Goal: Information Seeking & Learning: Learn about a topic

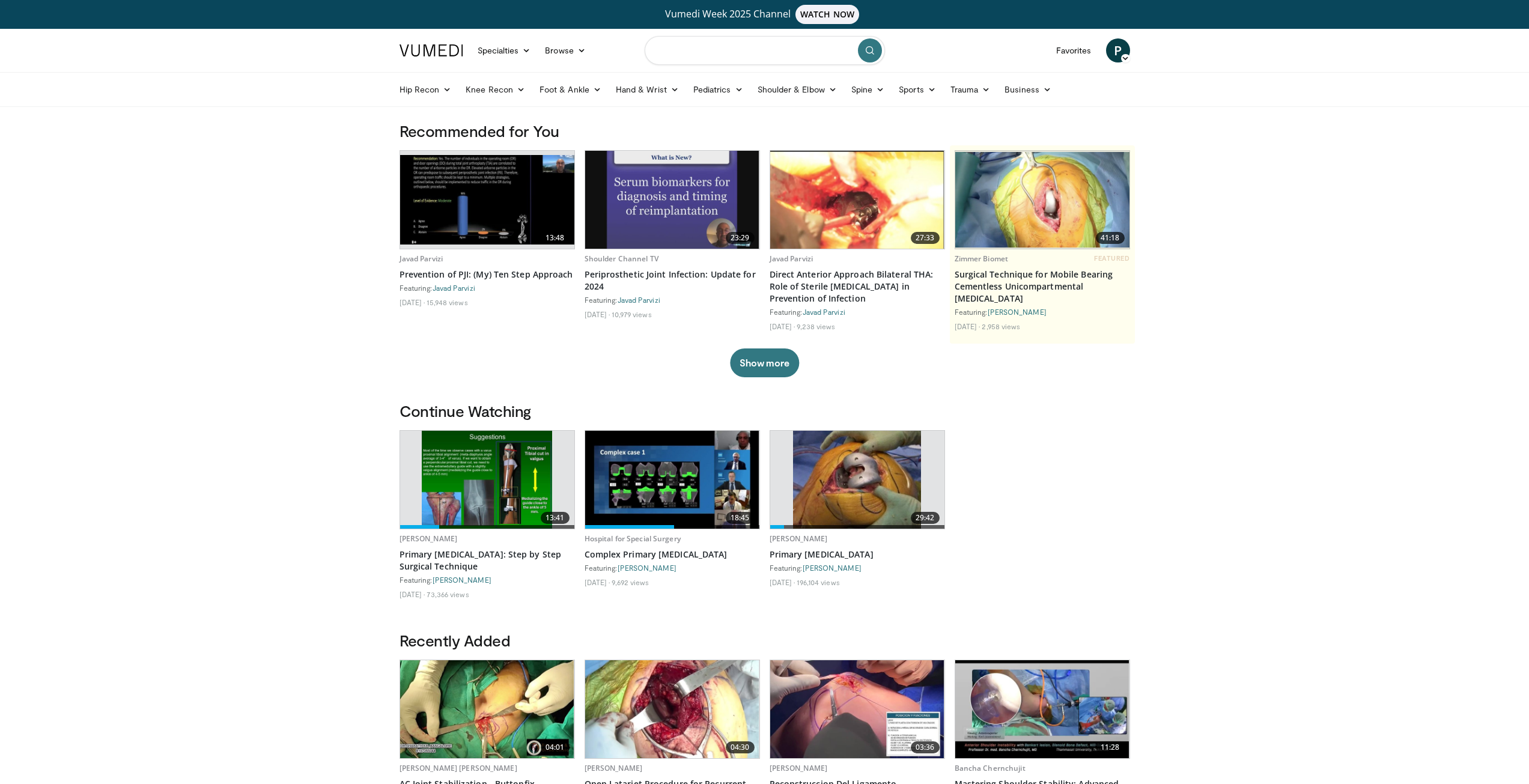
click at [724, 56] on input "Search topics, interventions" at bounding box center [764, 50] width 240 height 29
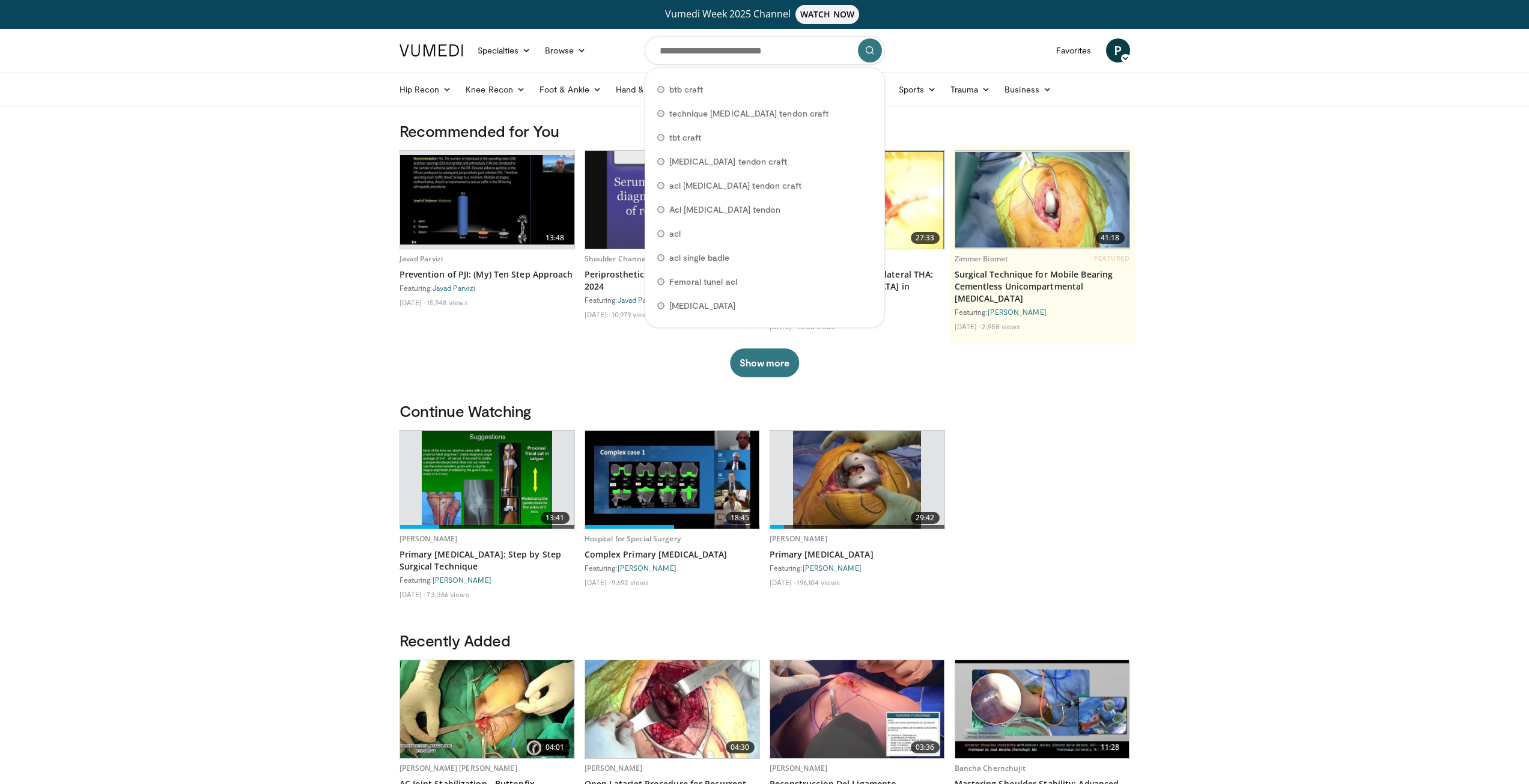
click at [1275, 346] on body "Vumedi Week 2025 Channel WATCH NOW Specialties Adult & Family Medicine Allergy,…" at bounding box center [764, 727] width 1529 height 1455
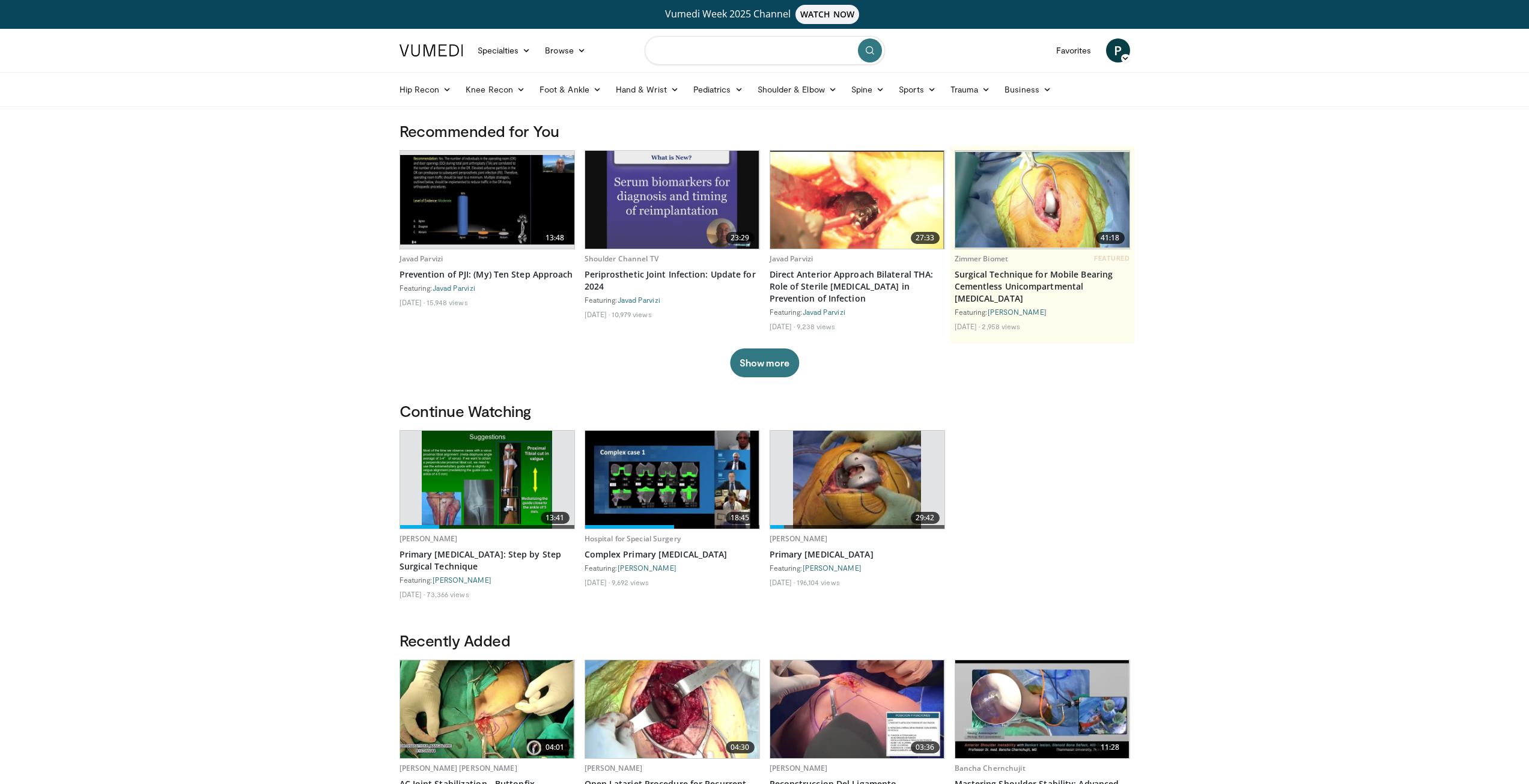
click at [730, 50] on input "Search topics, interventions" at bounding box center [764, 50] width 240 height 29
click at [762, 90] on span "subvast us knee exposure for total knee arthroplasty" at bounding box center [761, 89] width 183 height 12
type input "**********"
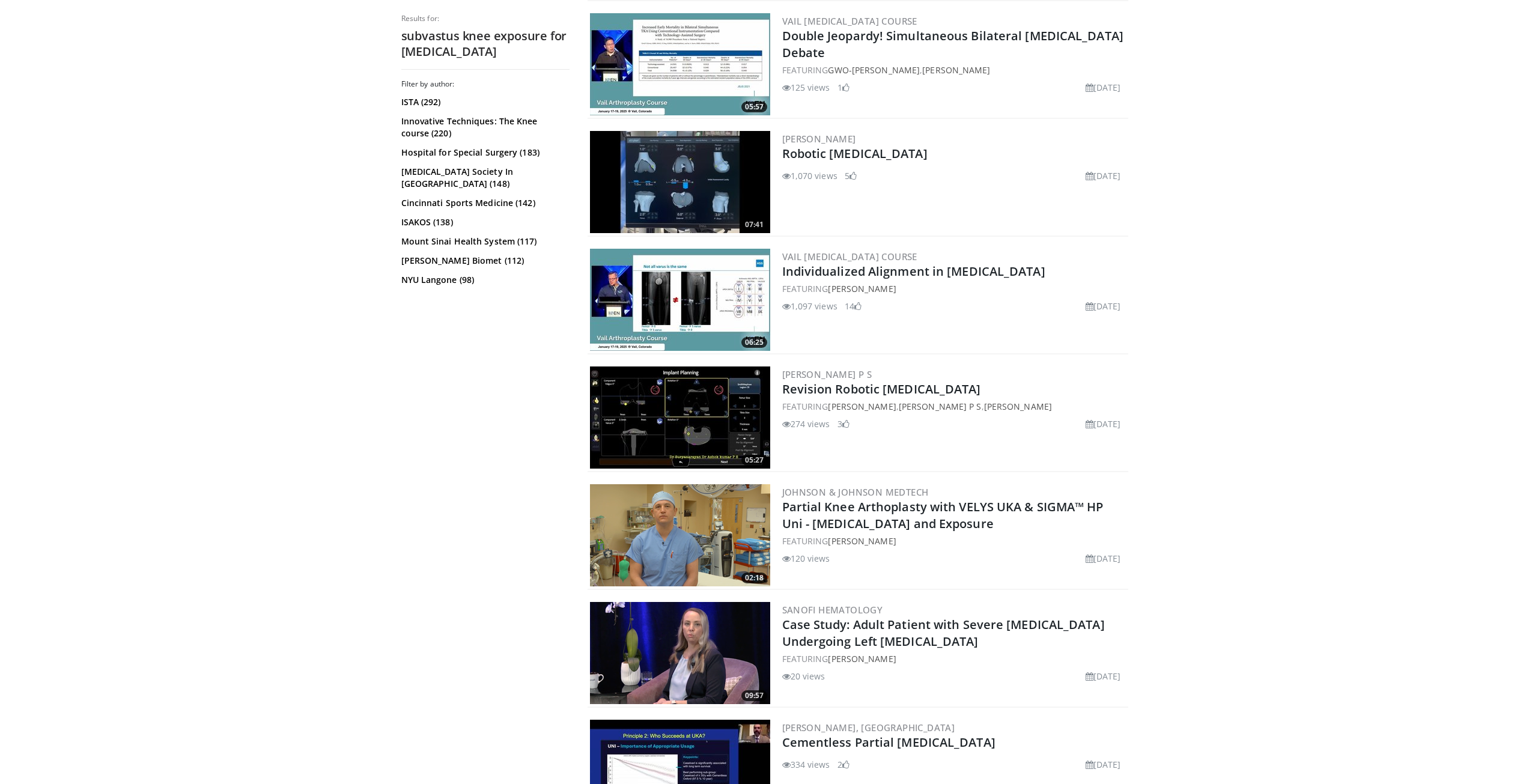
scroll to position [1862, 0]
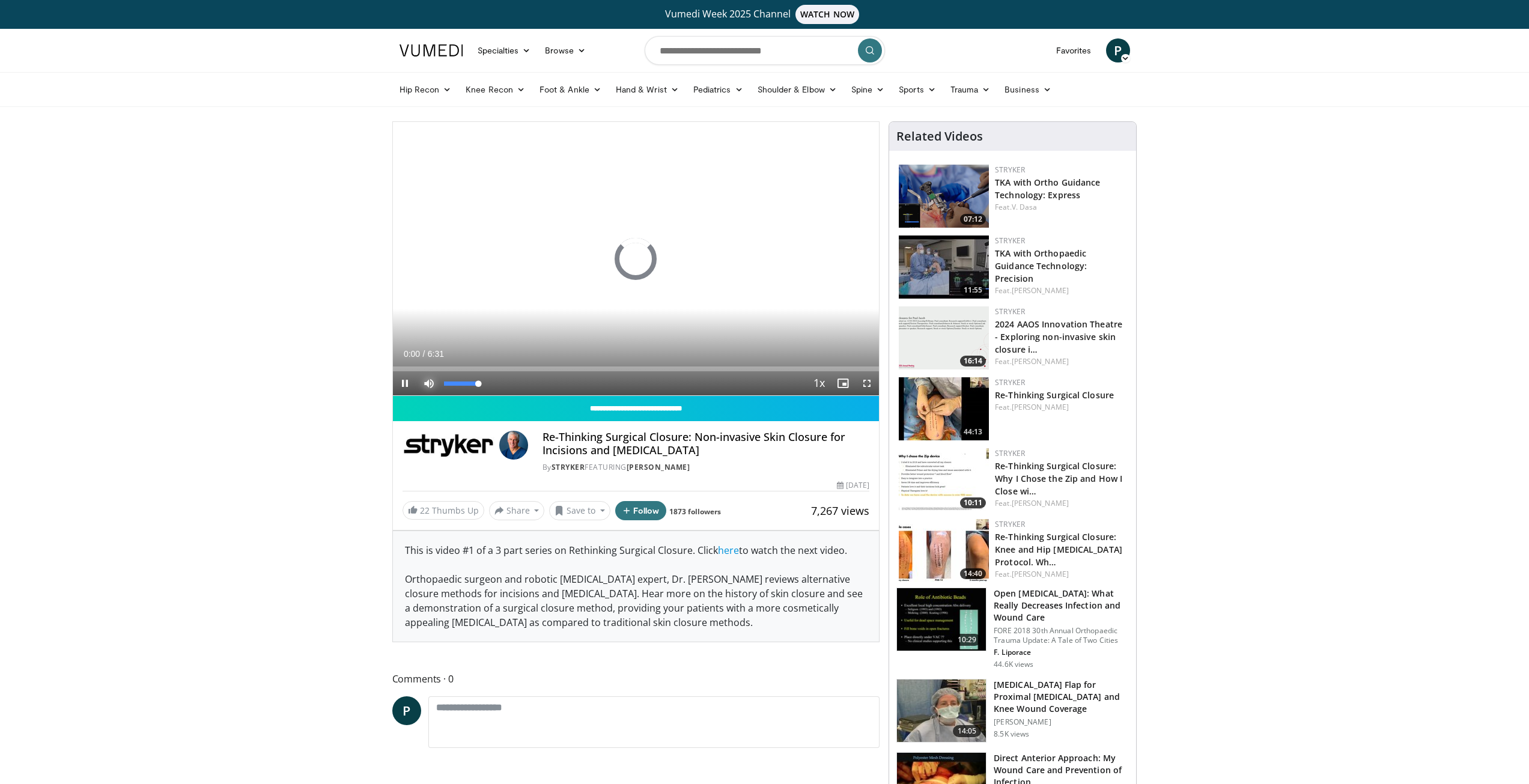
click at [424, 384] on span "Video Player" at bounding box center [429, 383] width 24 height 24
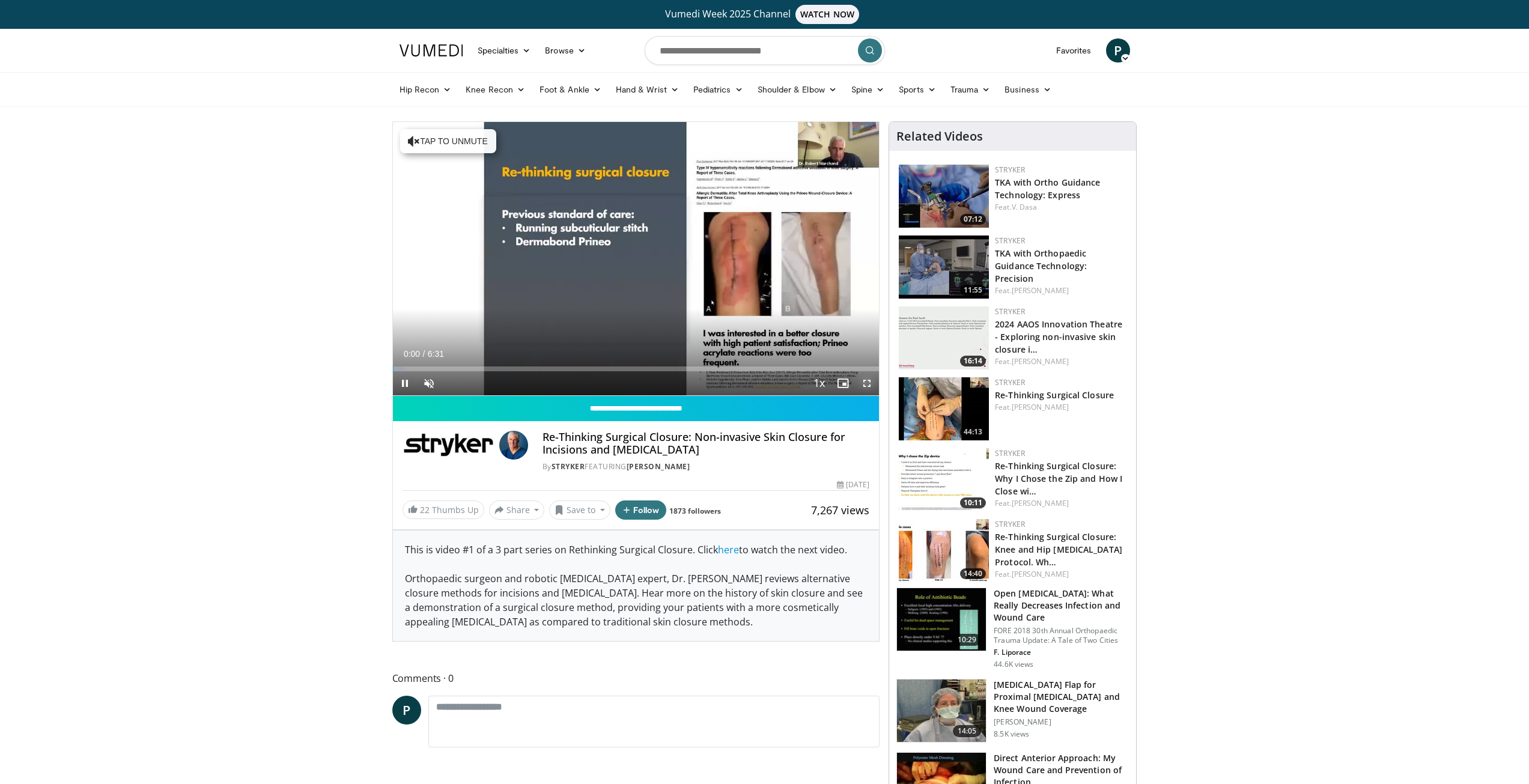
click at [863, 382] on span "Video Player" at bounding box center [866, 383] width 24 height 24
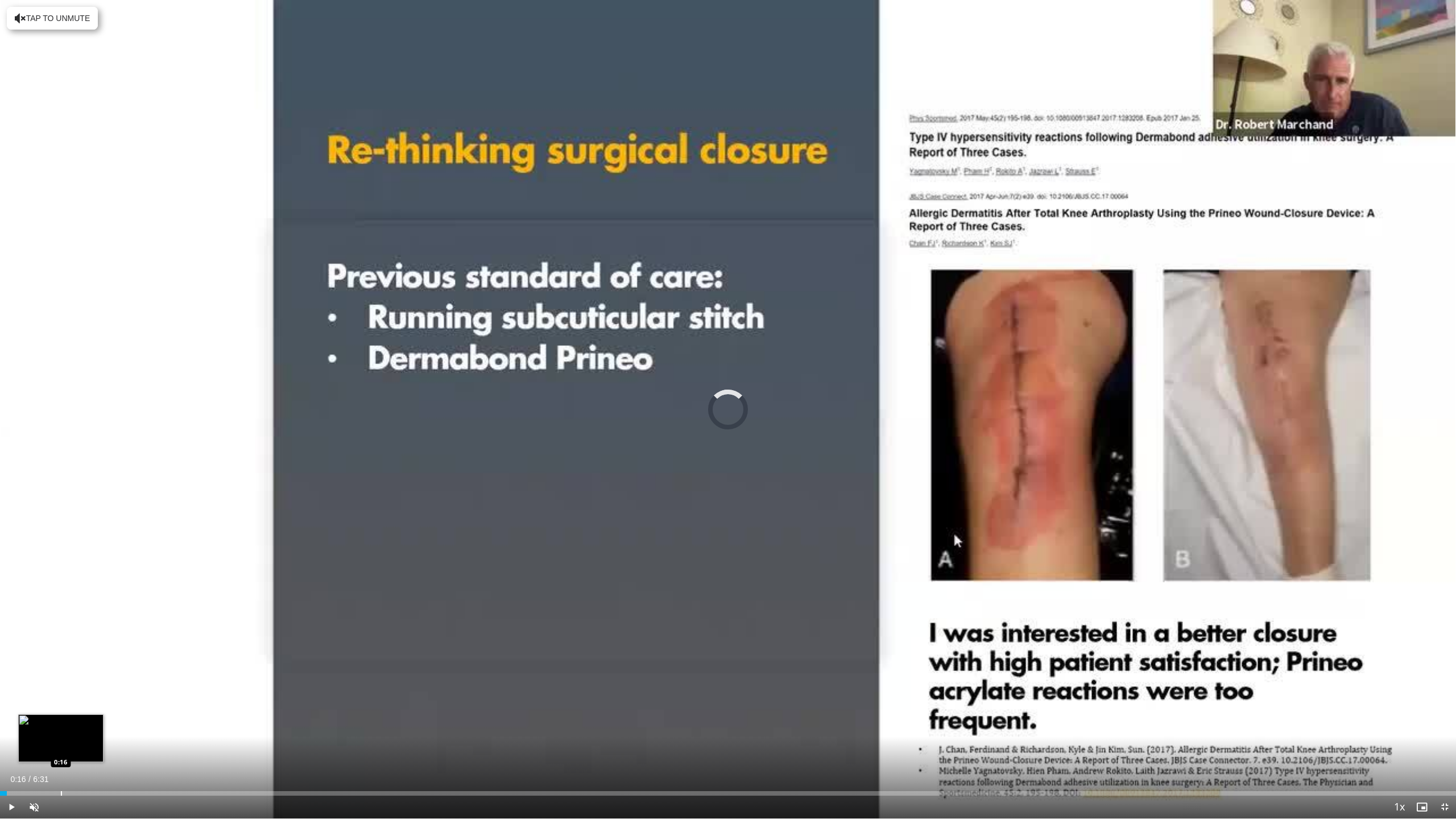
click at [61, 742] on div "Loaded : 0.00% 0:01 0:16" at bounding box center [728, 790] width 1456 height 11
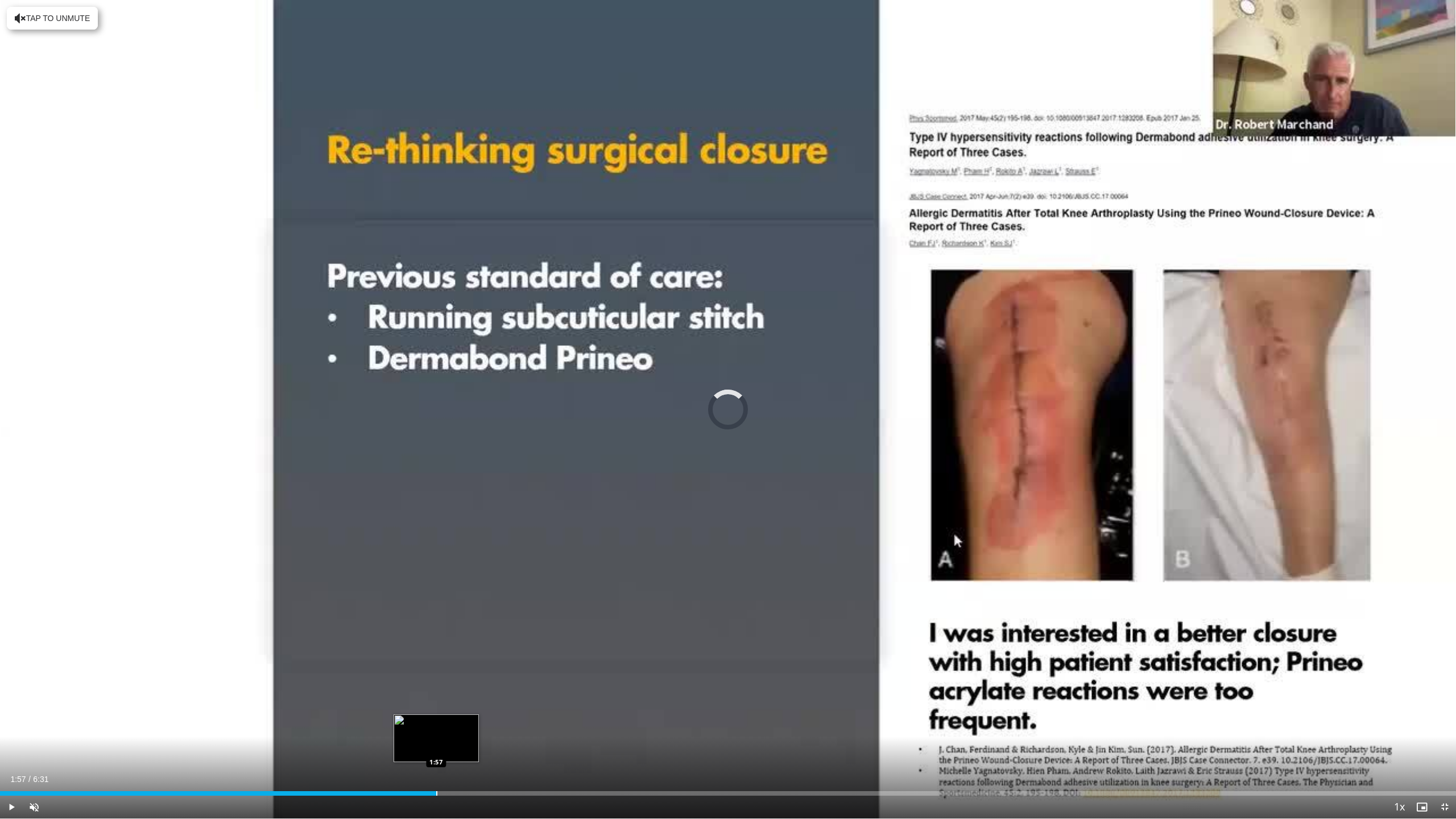
click at [436, 742] on div "Progress Bar" at bounding box center [436, 793] width 1 height 4
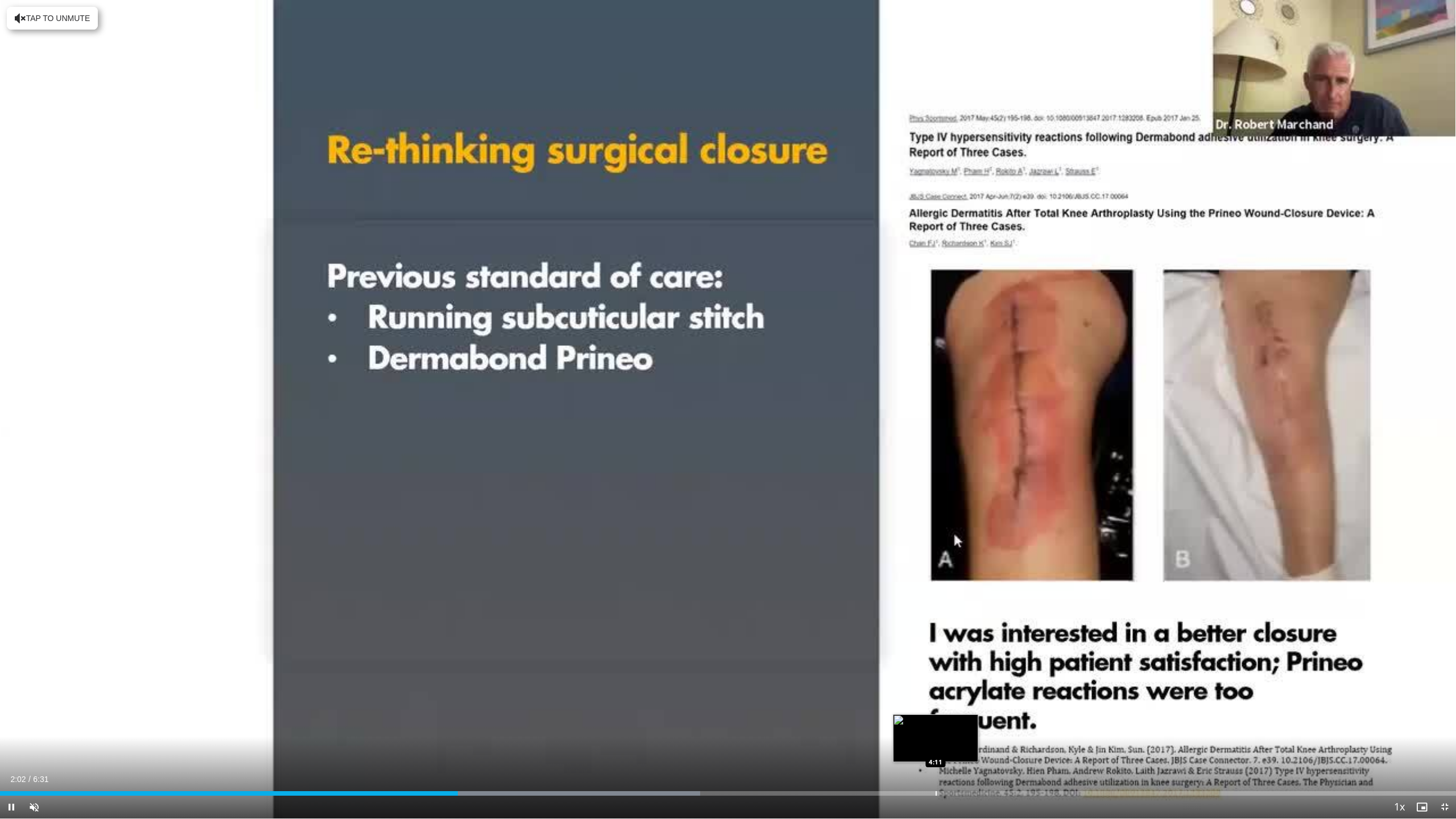
click at [935, 742] on div "Loaded : 48.10% 2:03 4:11" at bounding box center [728, 790] width 1456 height 11
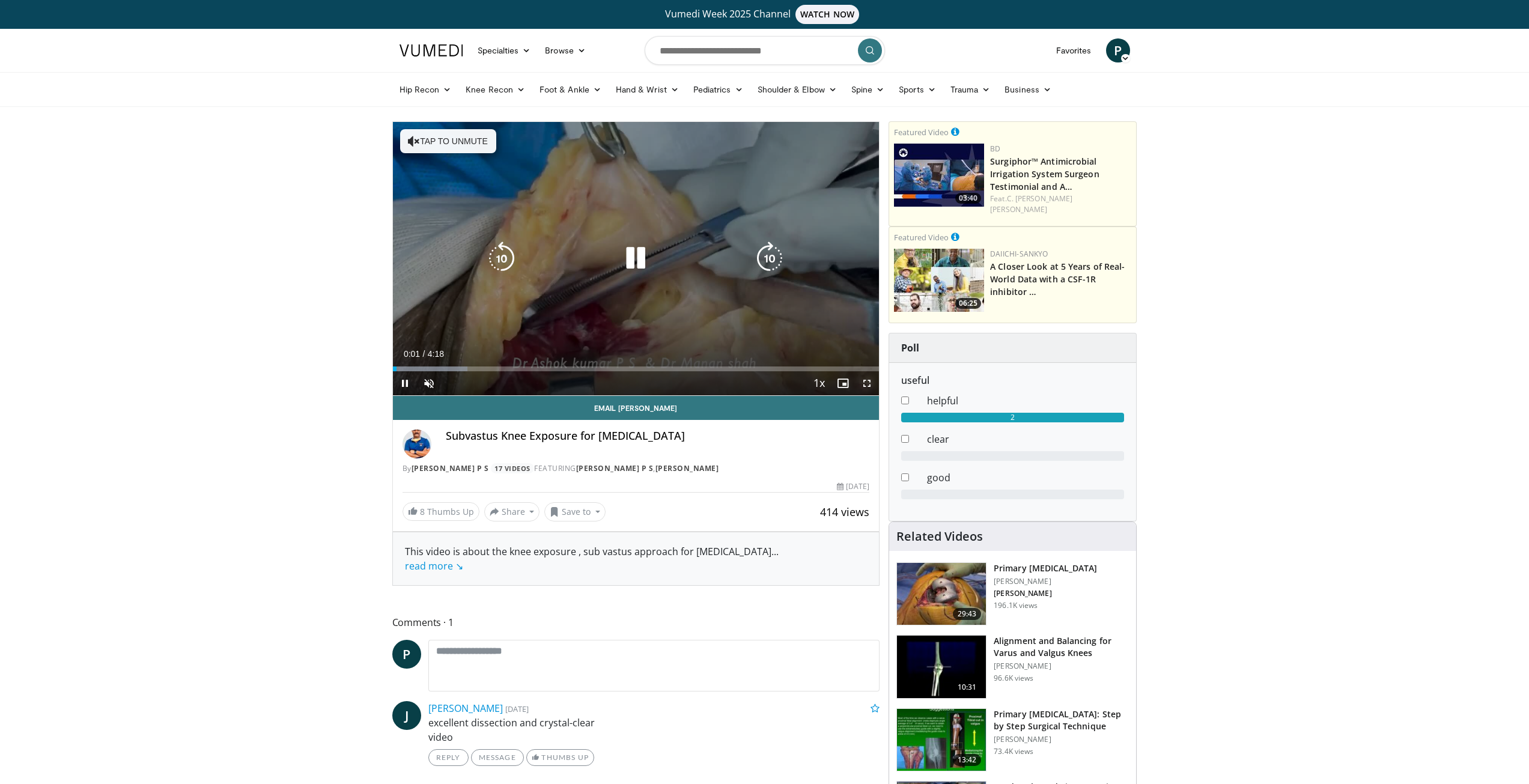
drag, startPoint x: 865, startPoint y: 384, endPoint x: 863, endPoint y: 435, distance: 51.0
click at [865, 384] on span "Video Player" at bounding box center [866, 383] width 24 height 24
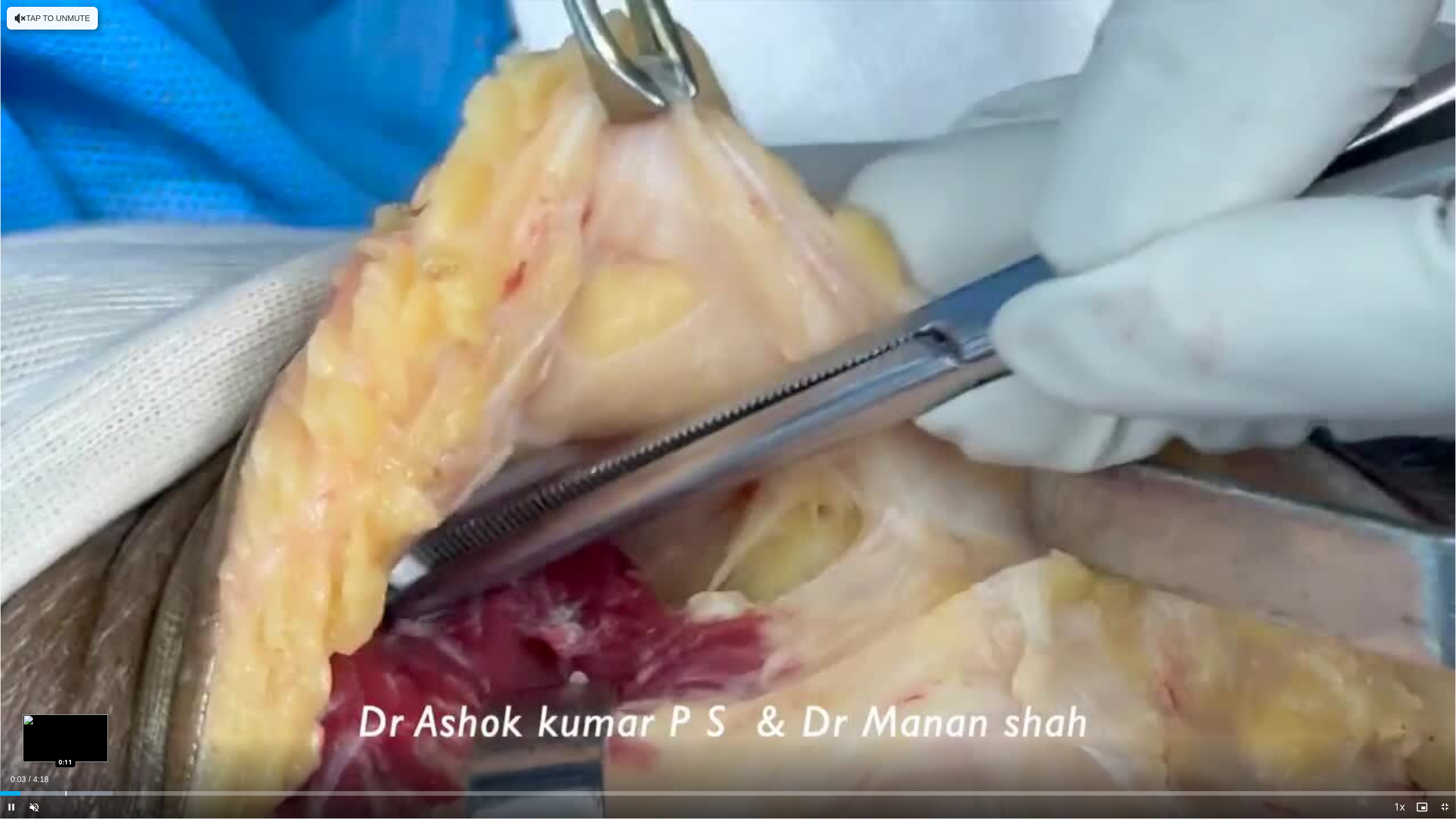
click at [65, 742] on div "Progress Bar" at bounding box center [65, 793] width 1 height 4
click at [40, 742] on div "Progress Bar" at bounding box center [40, 793] width 1 height 4
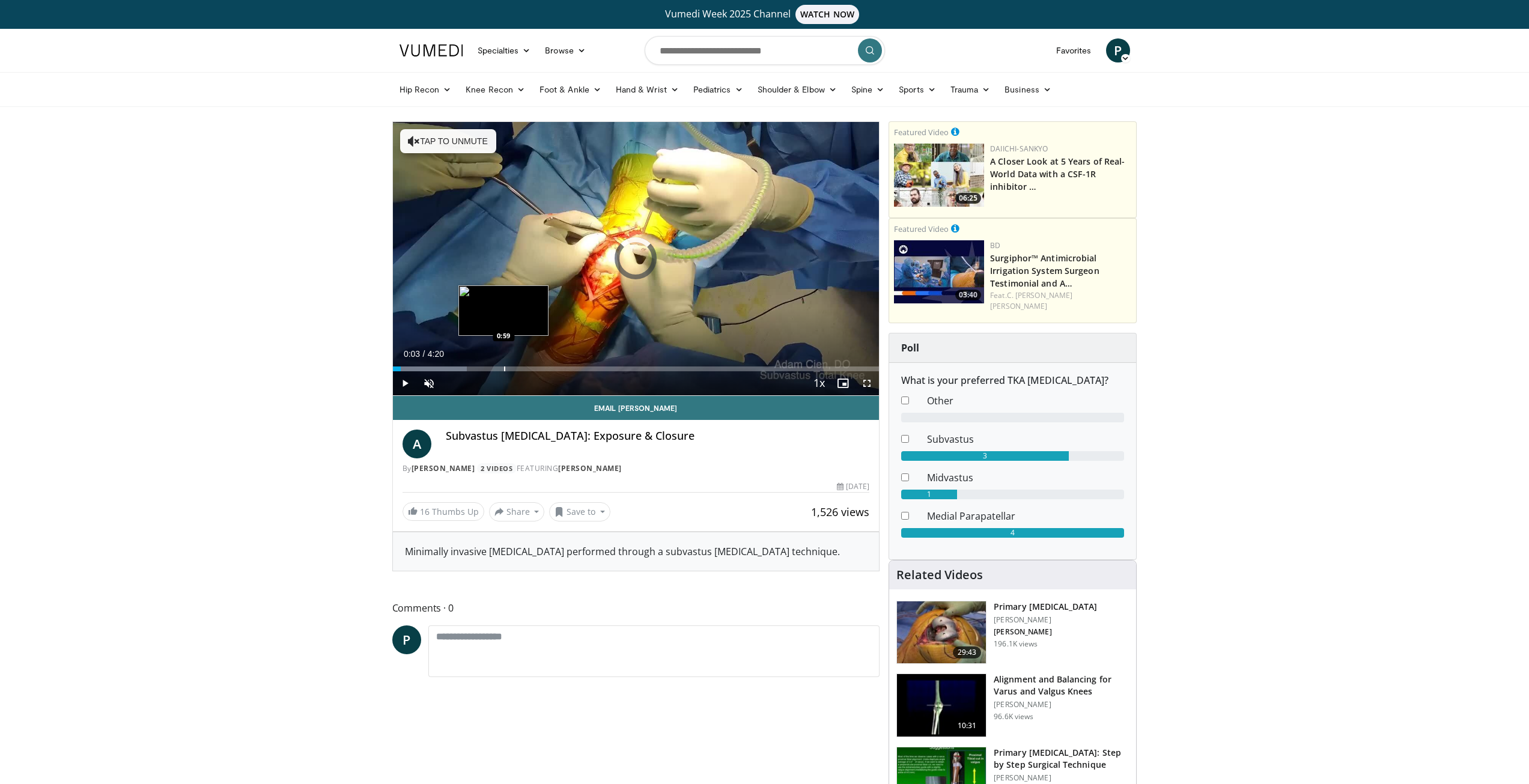
click at [504, 367] on div "Progress Bar" at bounding box center [504, 369] width 1 height 4
click at [869, 383] on span "Video Player" at bounding box center [866, 383] width 24 height 24
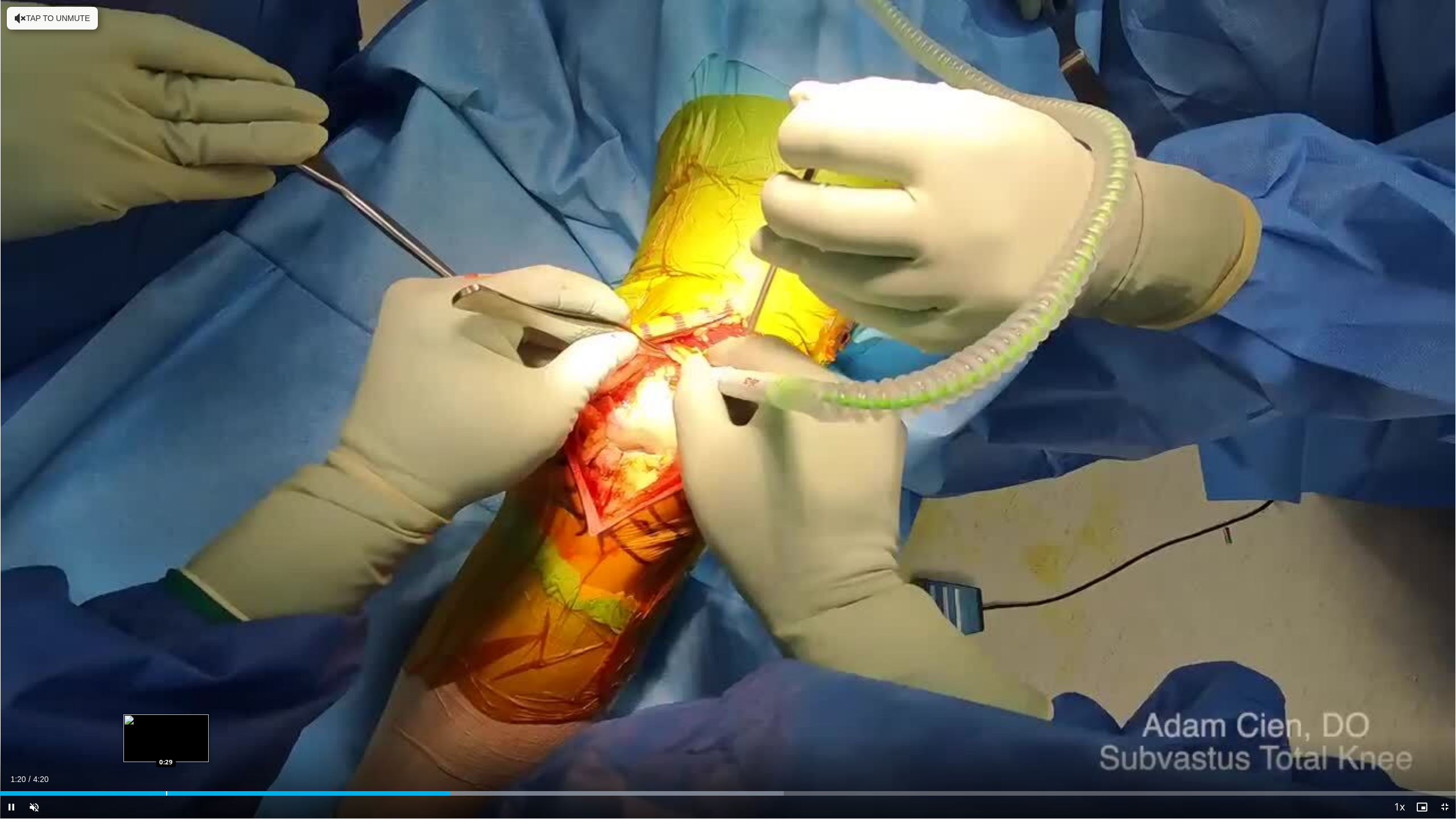
click at [164, 742] on div "Loaded : 53.84% 1:20 0:29" at bounding box center [728, 793] width 1456 height 4
click at [15, 742] on div "Progress Bar" at bounding box center [13, 793] width 1 height 4
click at [12, 742] on span "Video Player" at bounding box center [11, 807] width 23 height 23
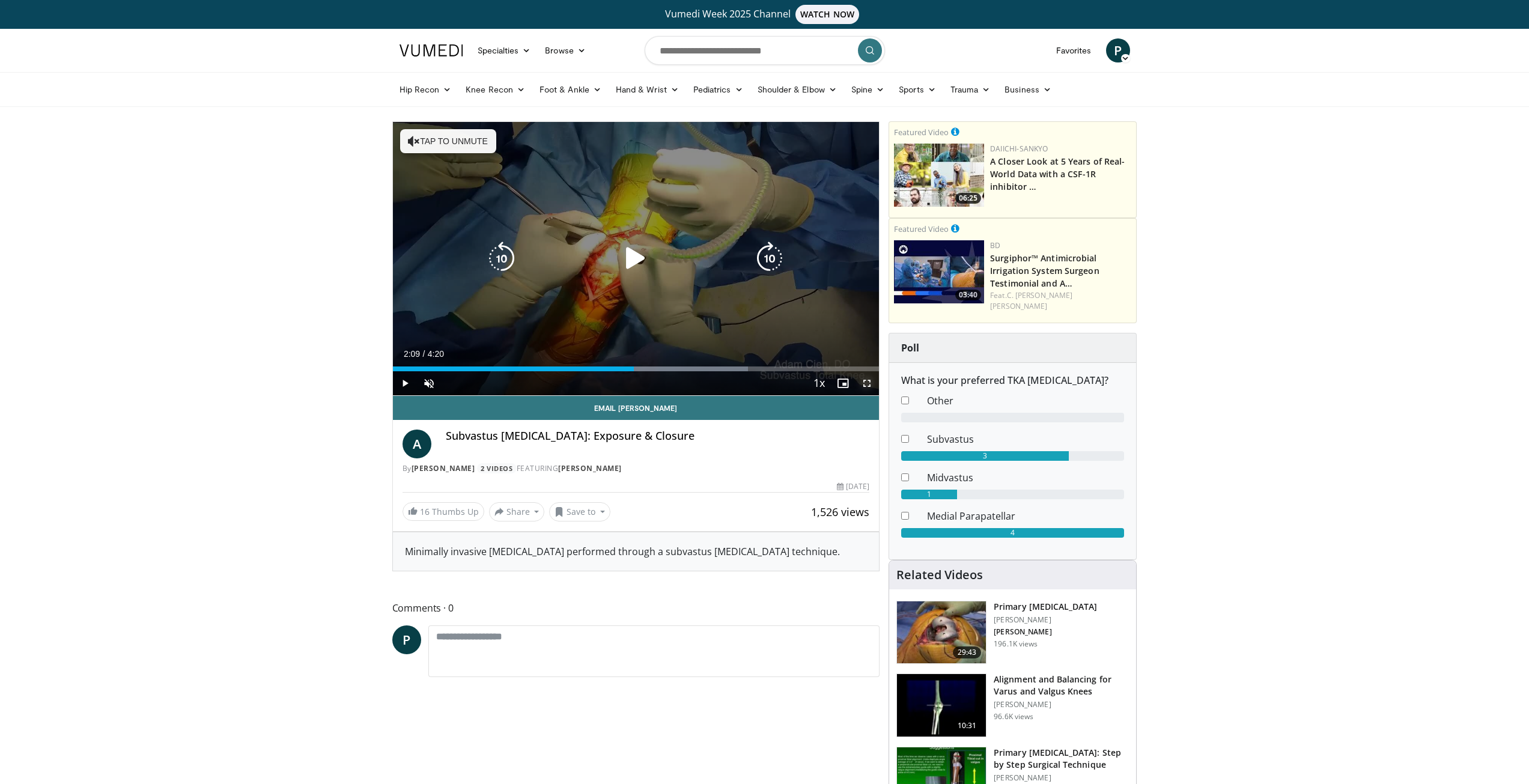
click at [866, 387] on span "Video Player" at bounding box center [866, 383] width 24 height 24
drag, startPoint x: 873, startPoint y: 384, endPoint x: 873, endPoint y: 436, distance: 52.0
click at [873, 384] on span "Video Player" at bounding box center [866, 383] width 24 height 24
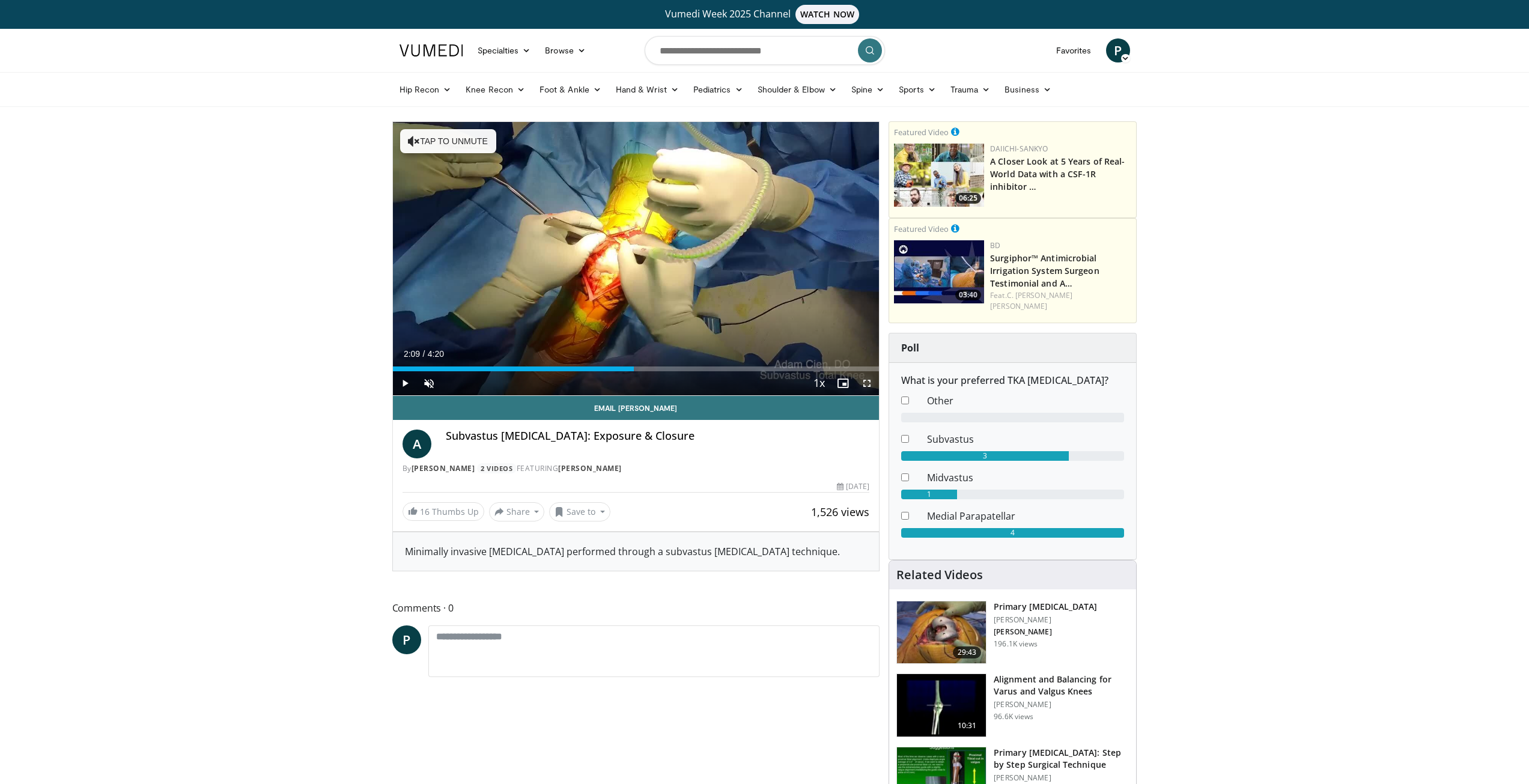
drag, startPoint x: 865, startPoint y: 384, endPoint x: 865, endPoint y: 436, distance: 52.0
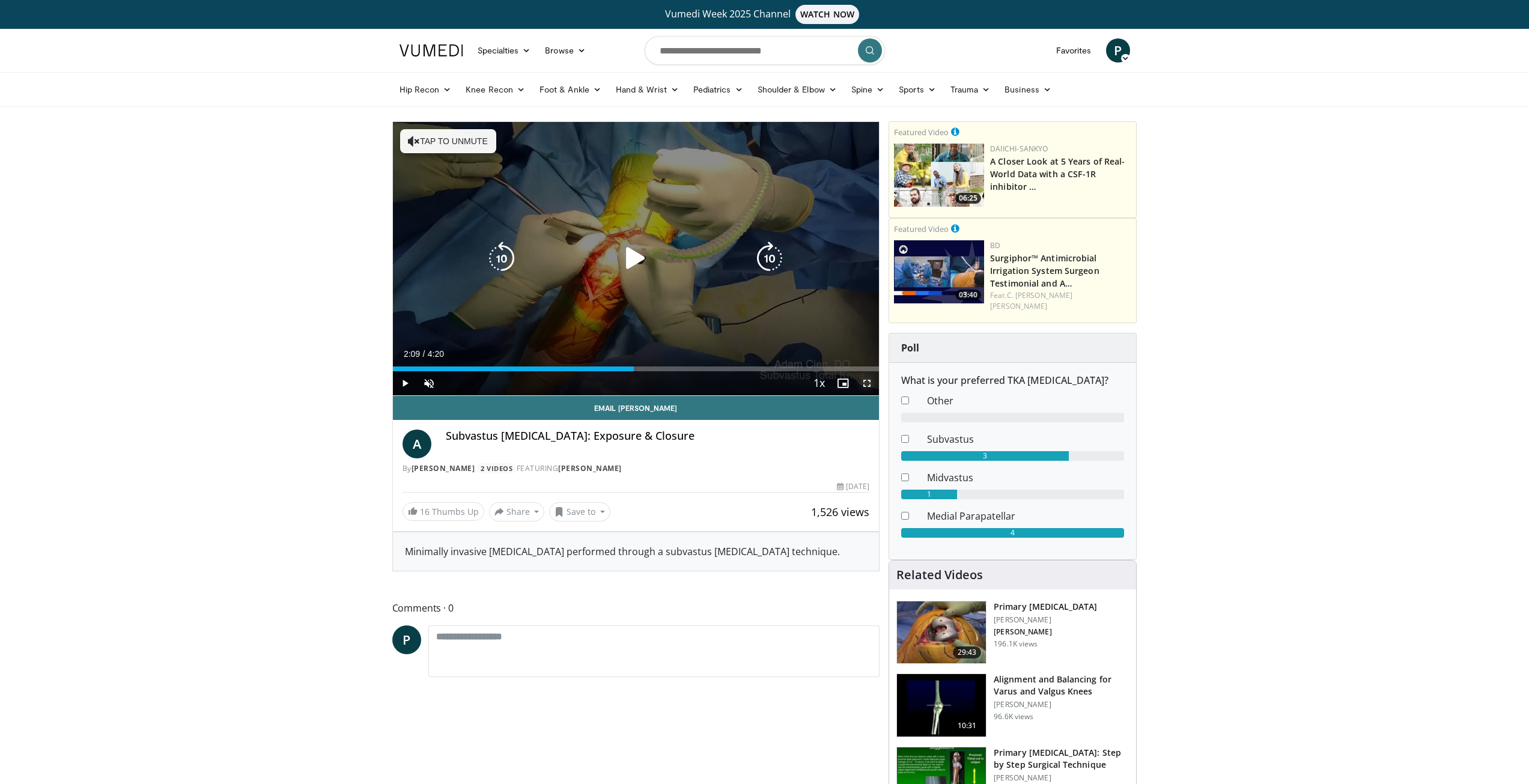
click at [865, 384] on span "Video Player" at bounding box center [866, 383] width 24 height 24
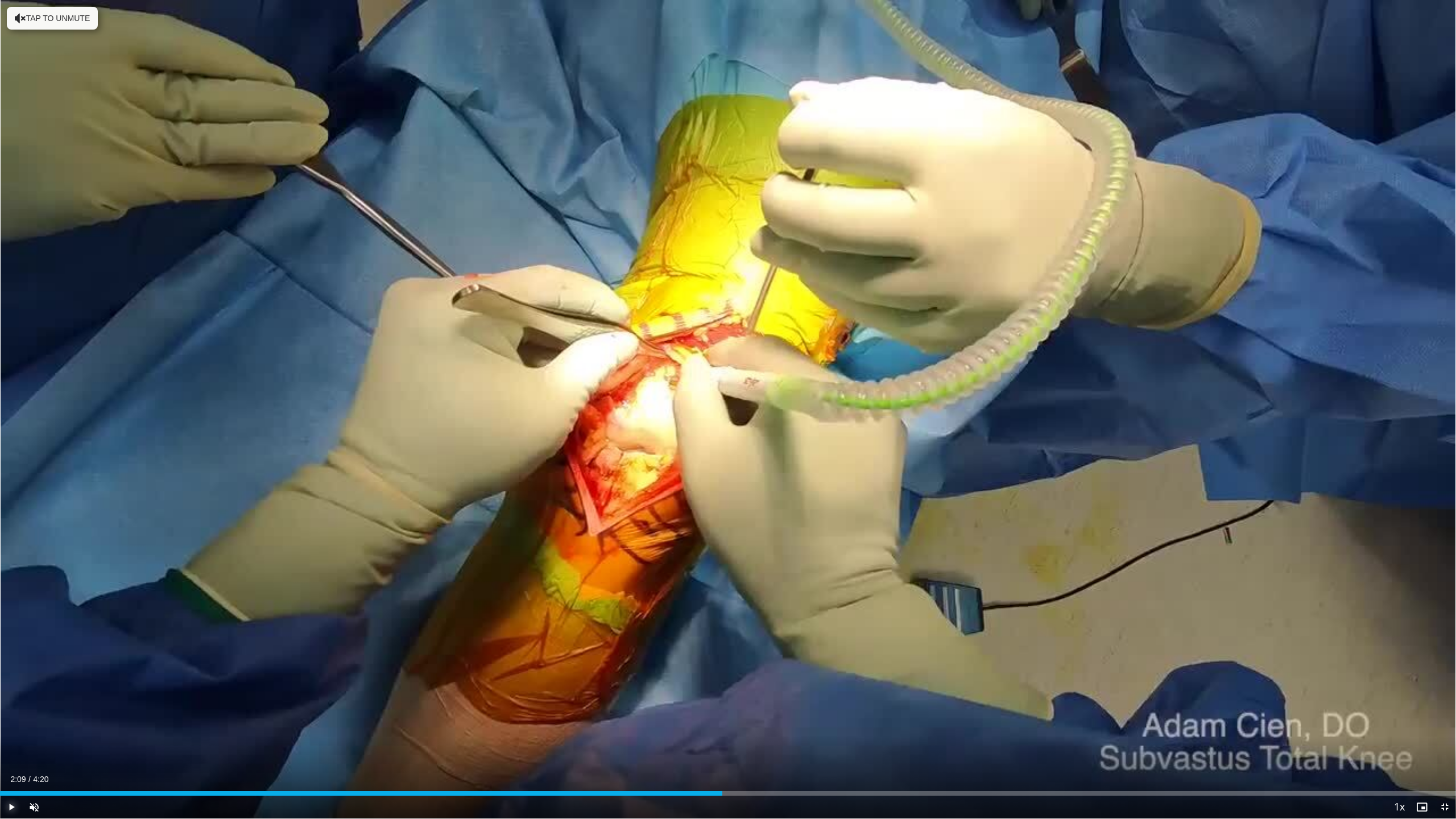
click at [4, 742] on span "Video Player" at bounding box center [11, 807] width 23 height 23
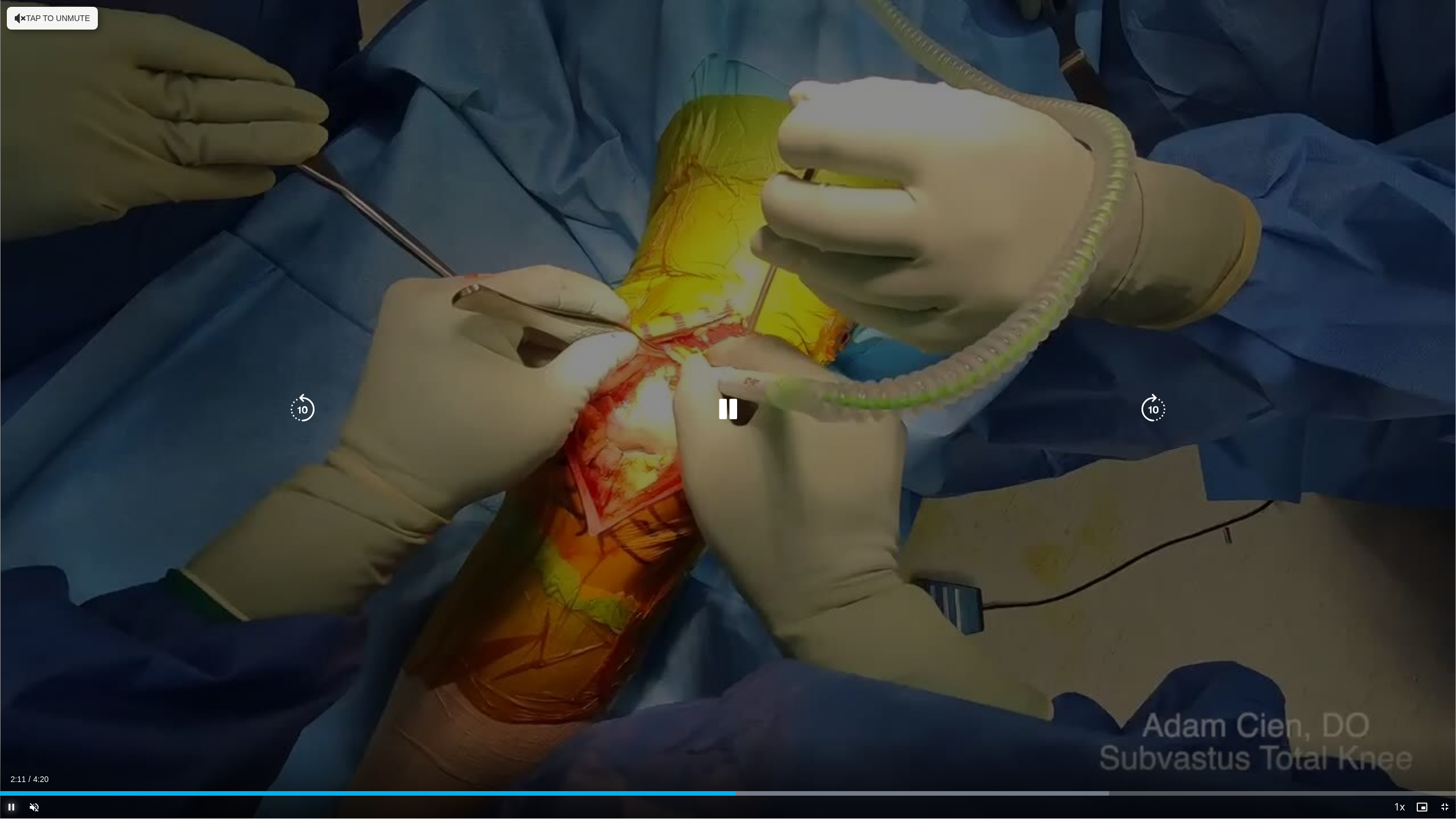
click at [13, 742] on span "Video Player" at bounding box center [11, 807] width 23 height 23
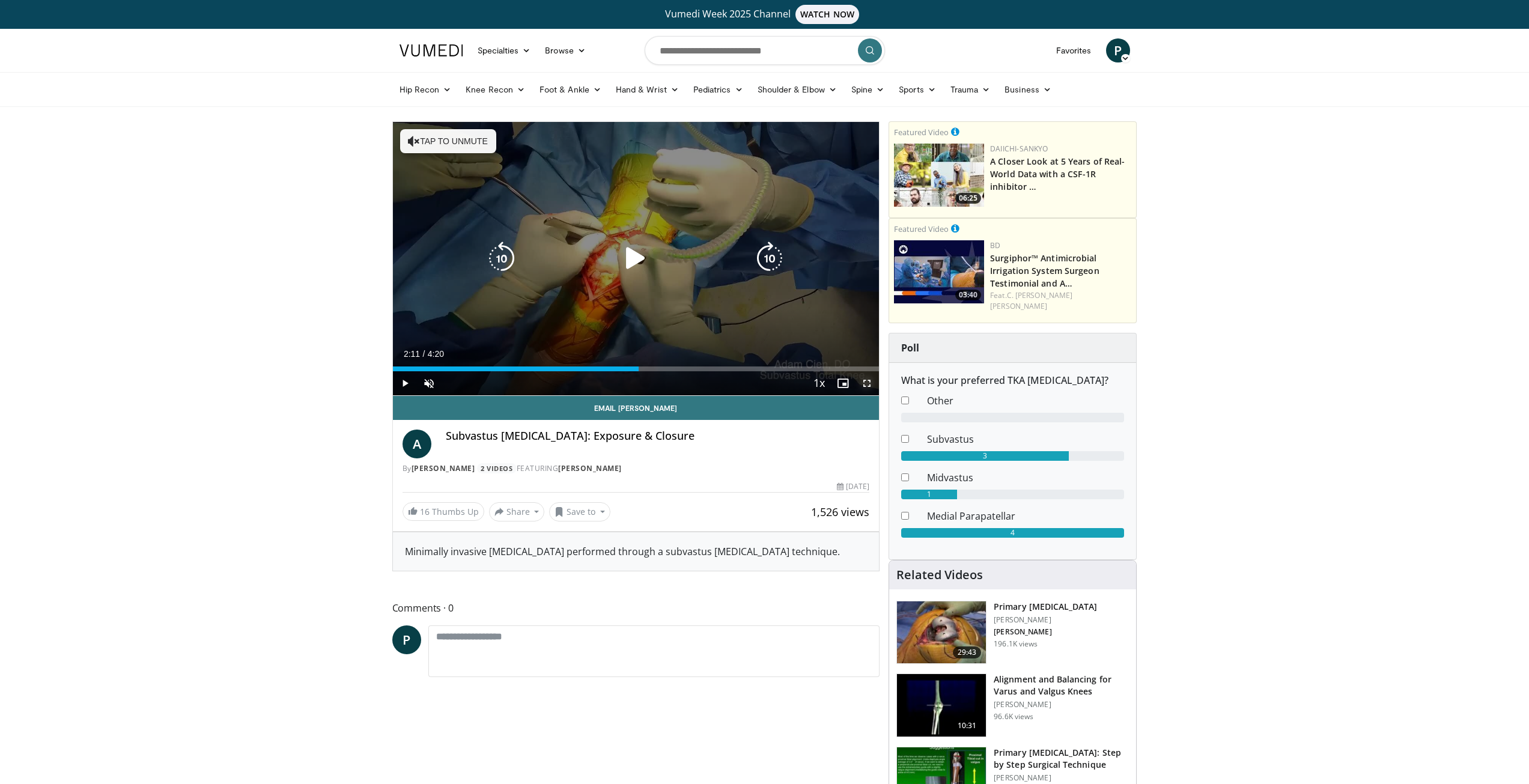
drag, startPoint x: 865, startPoint y: 380, endPoint x: 865, endPoint y: 433, distance: 53.0
click at [865, 381] on span "Video Player" at bounding box center [866, 383] width 24 height 24
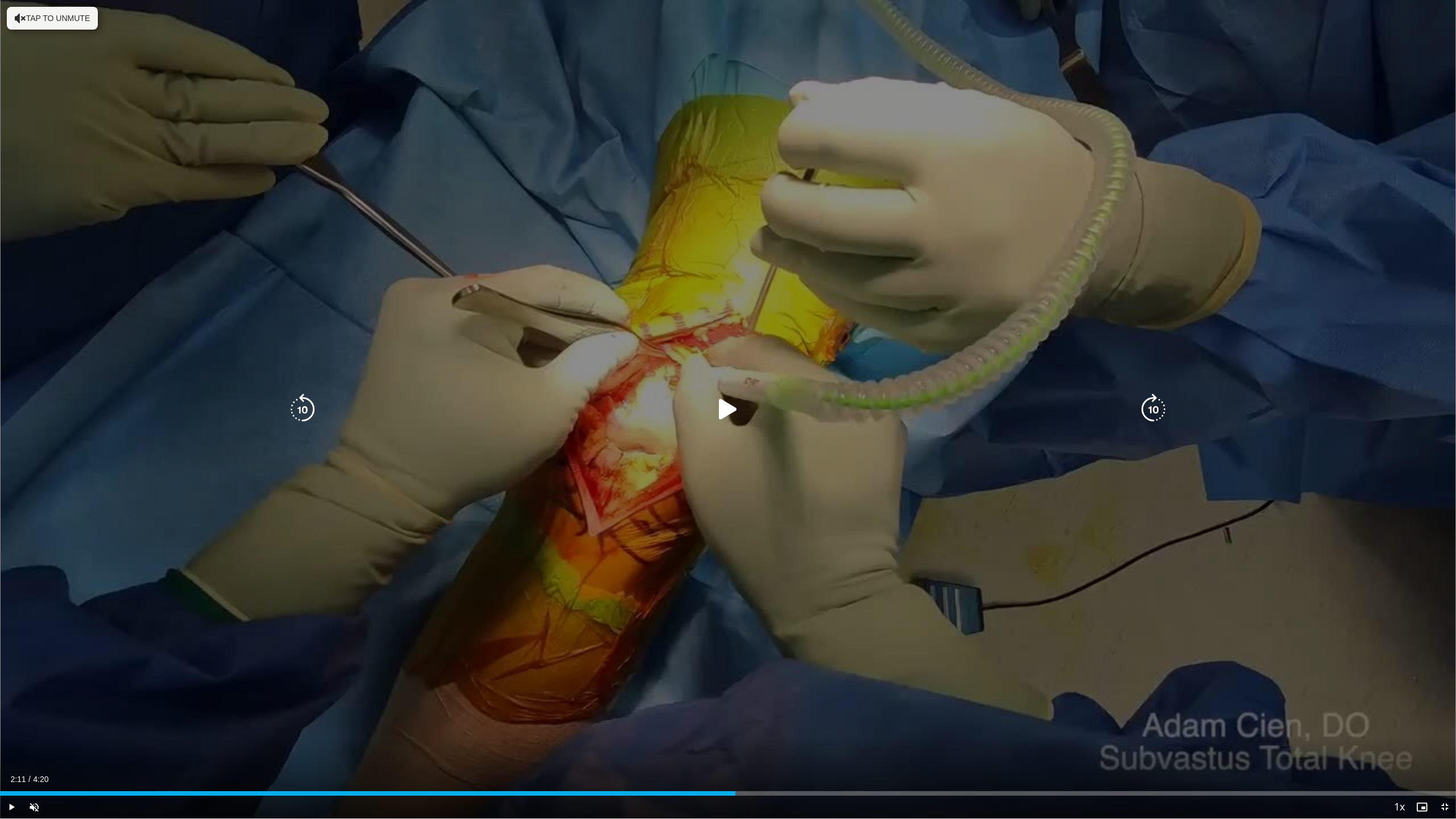
click at [730, 407] on icon "Video Player" at bounding box center [728, 410] width 32 height 32
click at [727, 409] on icon "Video Player" at bounding box center [728, 410] width 32 height 32
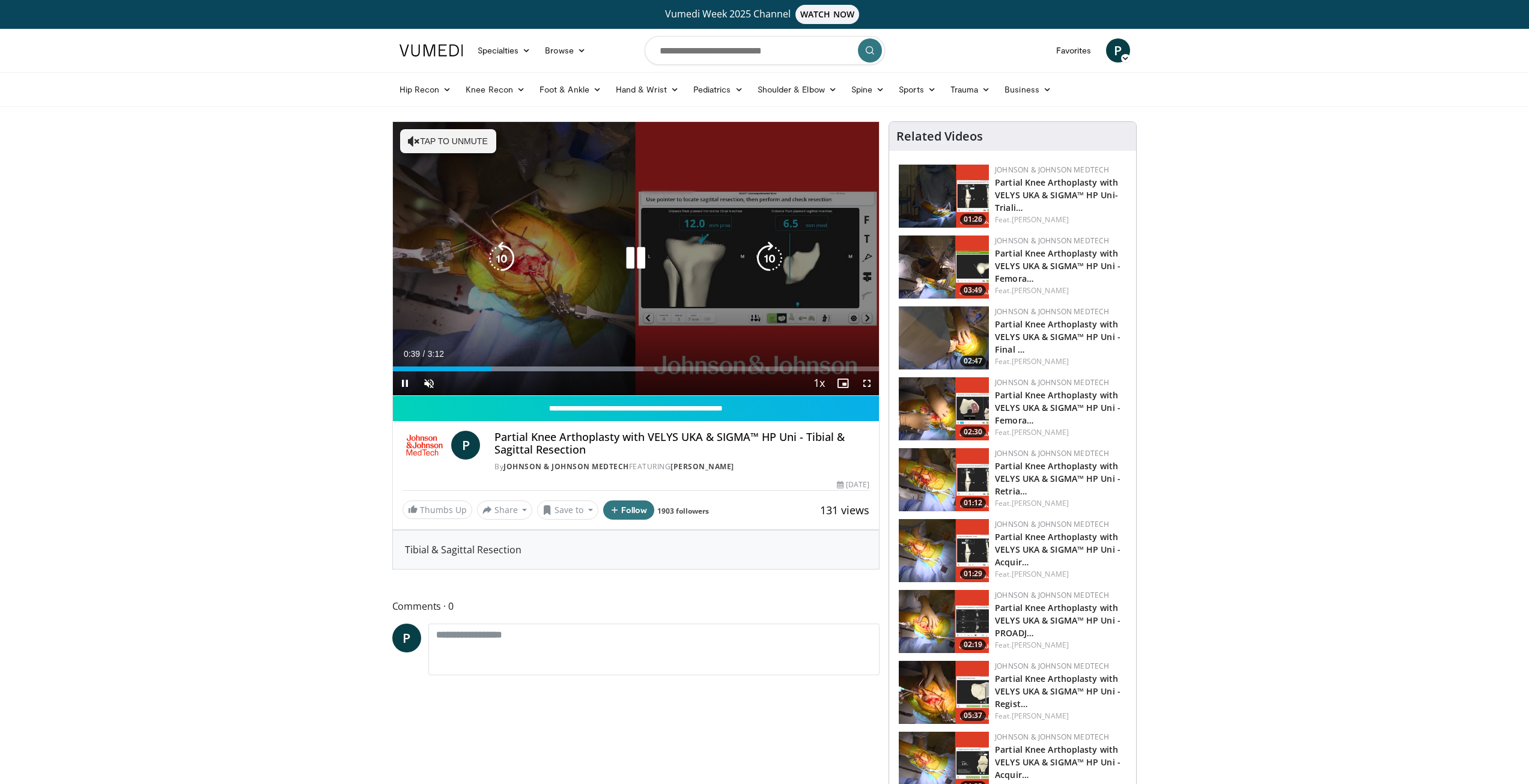
click at [637, 263] on icon "Video Player" at bounding box center [635, 259] width 34 height 34
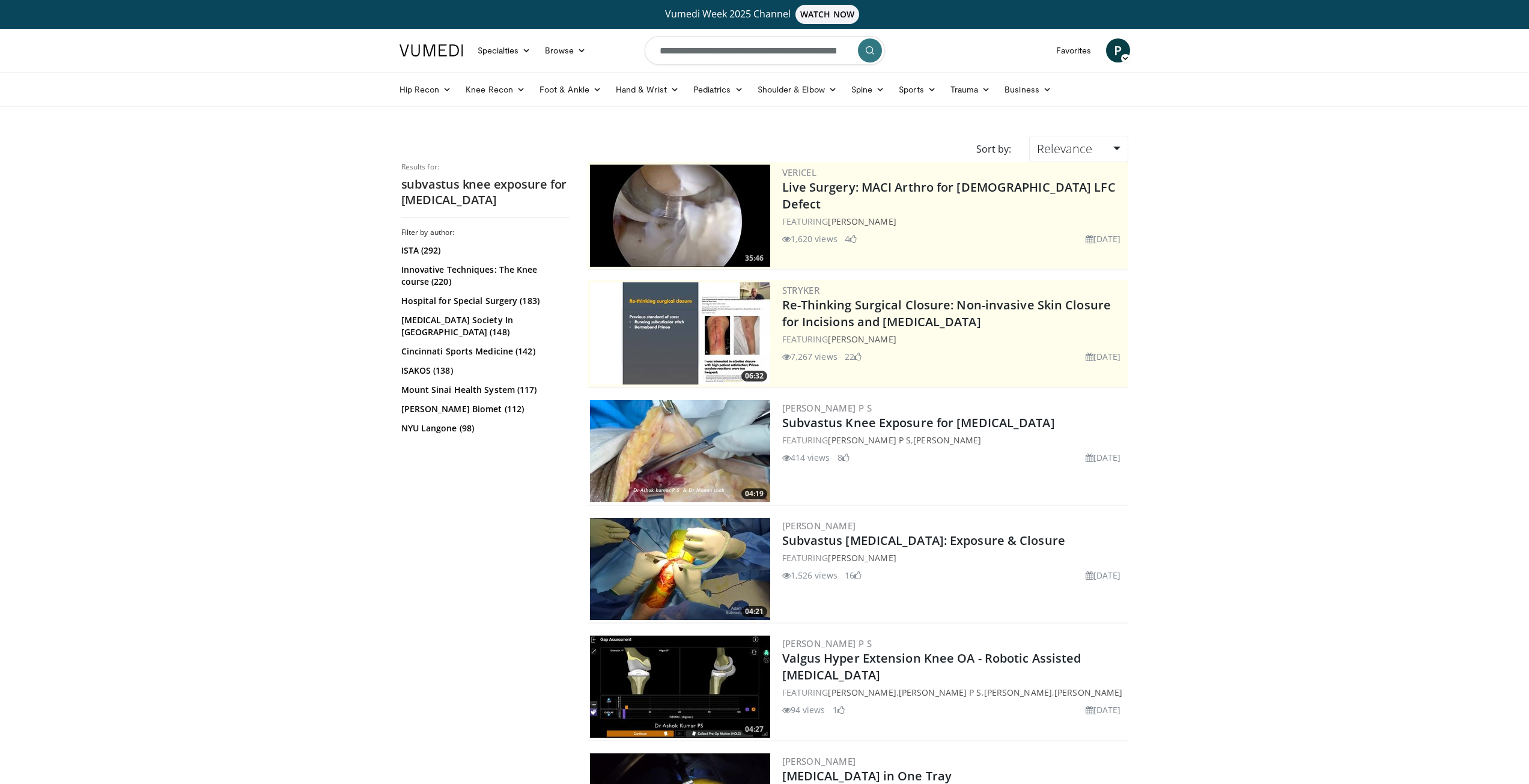
scroll to position [1862, 0]
